Goal: Find specific page/section: Find specific page/section

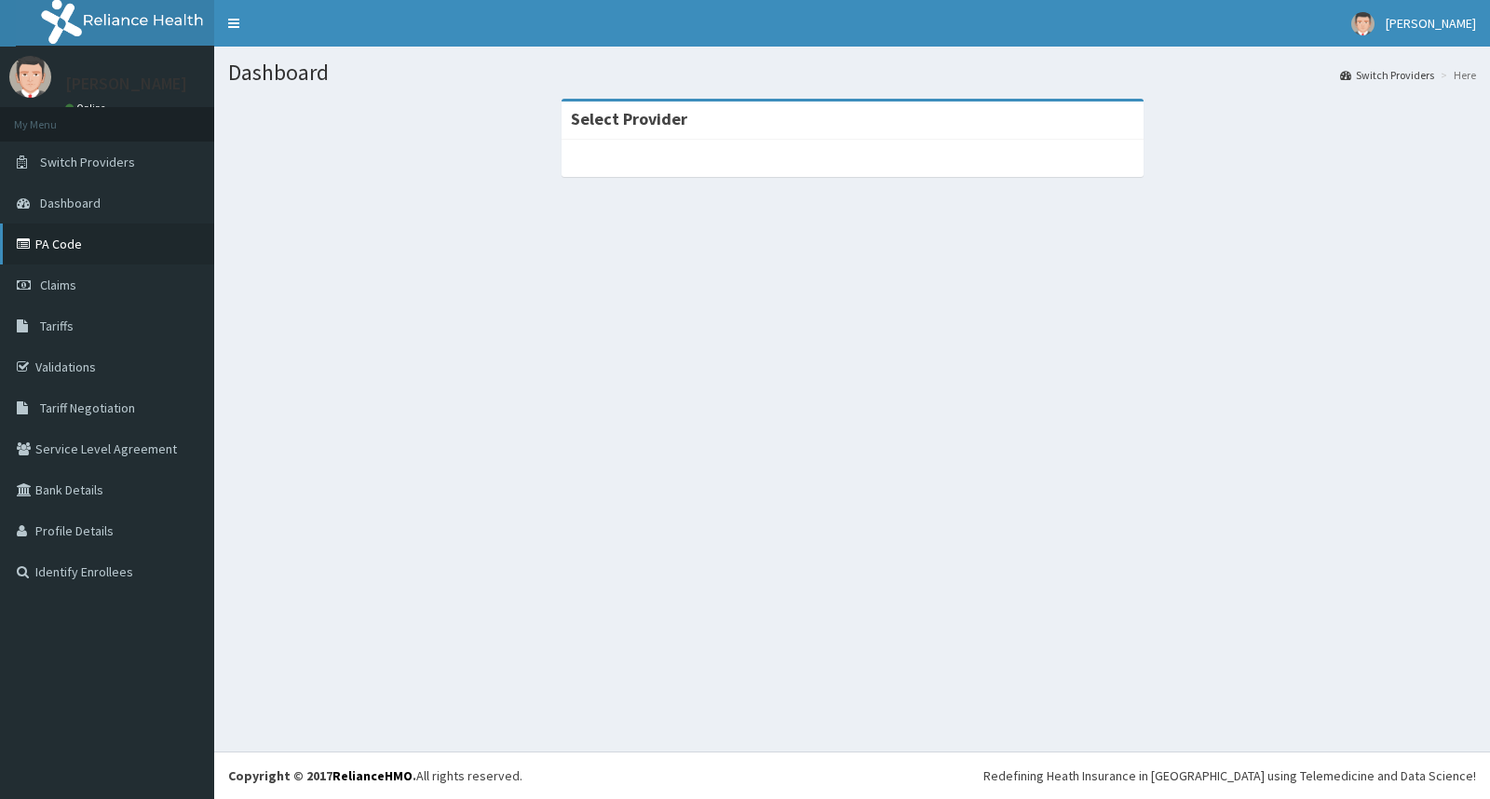
click at [34, 257] on link "PA Code" at bounding box center [107, 243] width 214 height 41
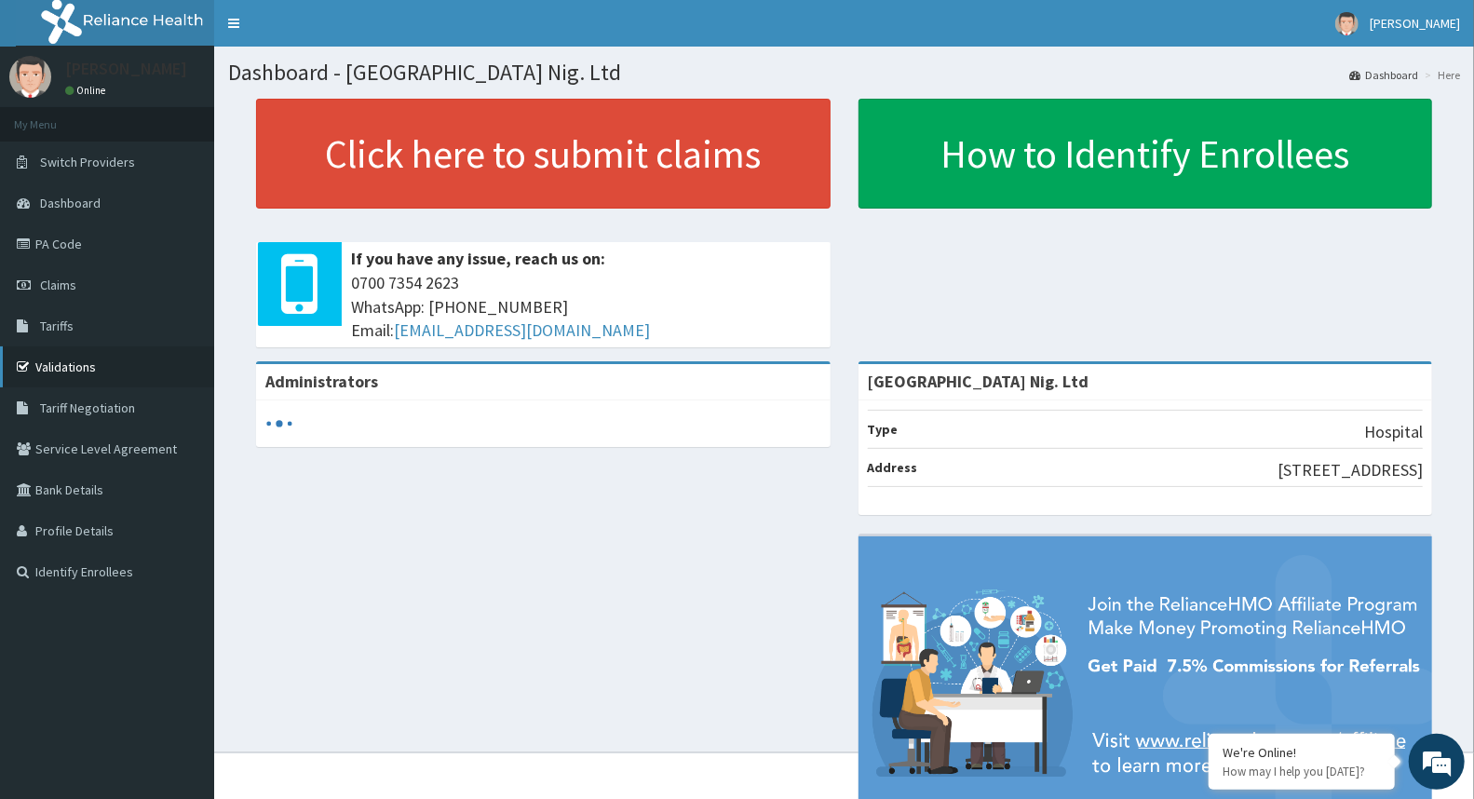
click at [53, 372] on link "Validations" at bounding box center [107, 366] width 214 height 41
